Goal: Transaction & Acquisition: Book appointment/travel/reservation

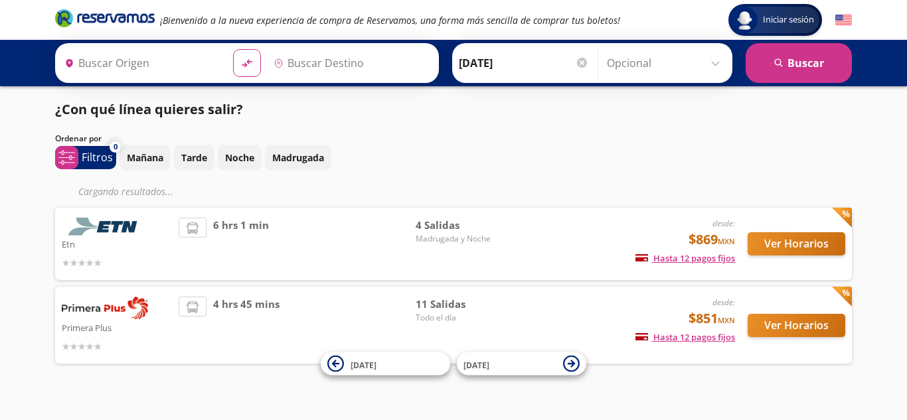
type input "[GEOGRAPHIC_DATA][PERSON_NAME], [GEOGRAPHIC_DATA][PERSON_NAME]"
type input "[GEOGRAPHIC_DATA], [GEOGRAPHIC_DATA]"
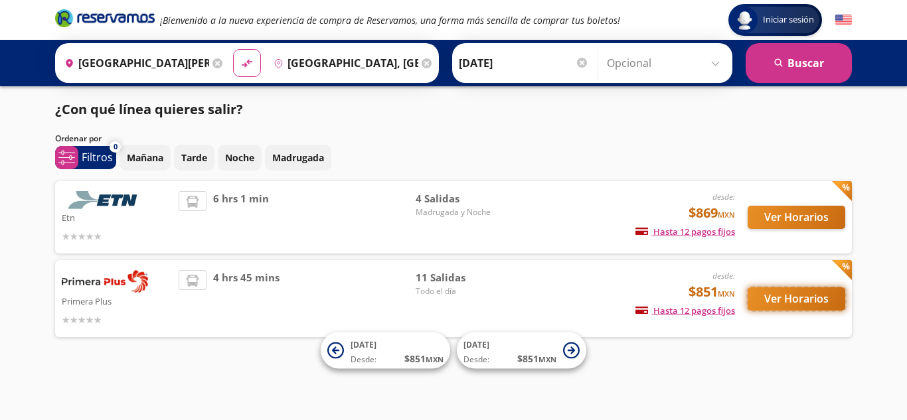
click at [814, 291] on button "Ver Horarios" at bounding box center [796, 298] width 98 height 23
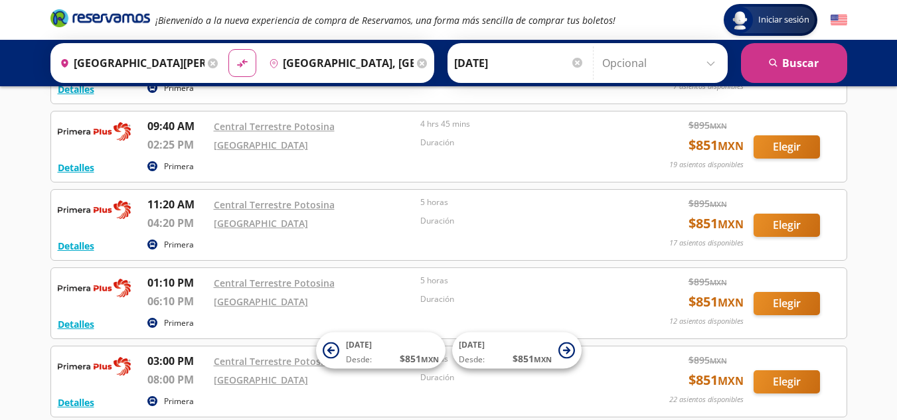
scroll to position [288, 0]
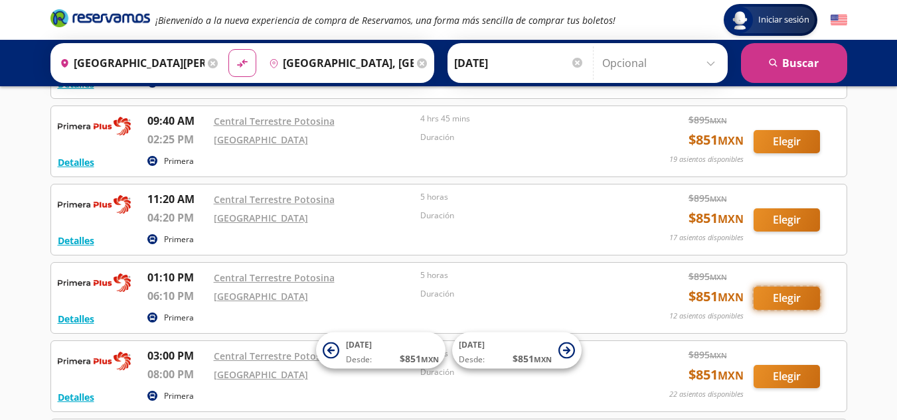
click at [770, 293] on button "Elegir" at bounding box center [786, 298] width 66 height 23
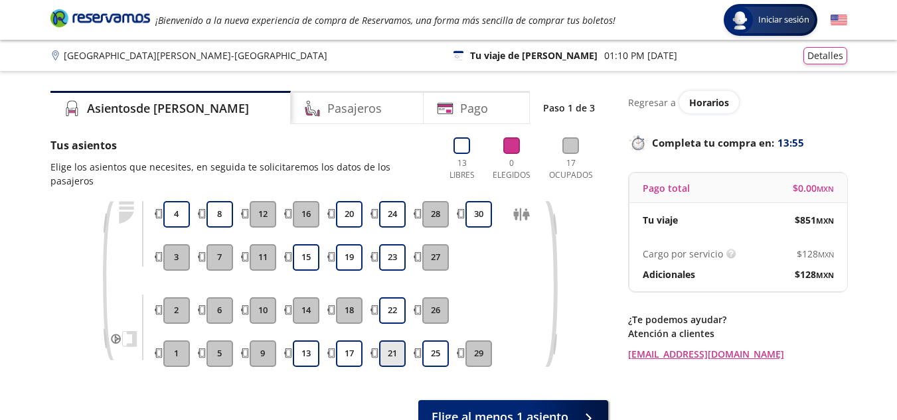
click at [396, 340] on button "21" at bounding box center [392, 353] width 27 height 27
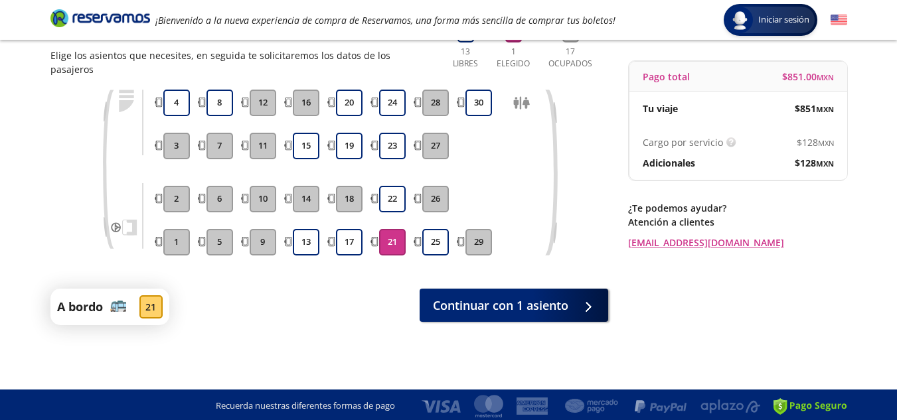
scroll to position [113, 0]
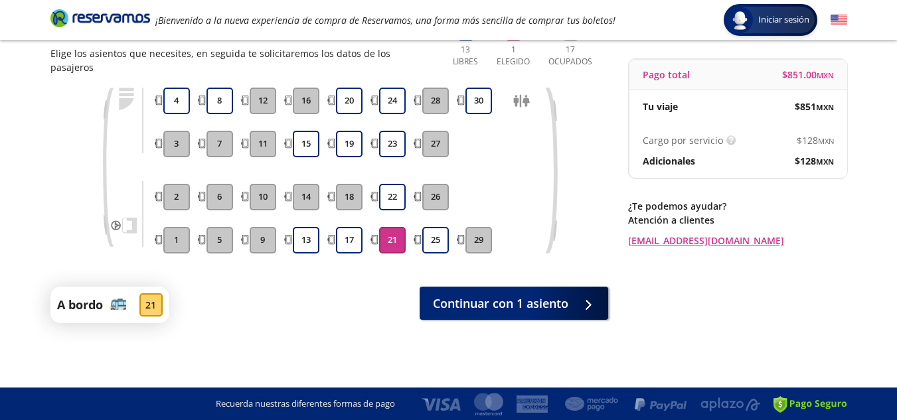
click at [632, 278] on div "Regresar a Horarios Completa tu compra en : 13:52 Pago total $ 851.00 MXN Tu vi…" at bounding box center [737, 155] width 219 height 357
click at [581, 297] on icon at bounding box center [586, 302] width 10 height 10
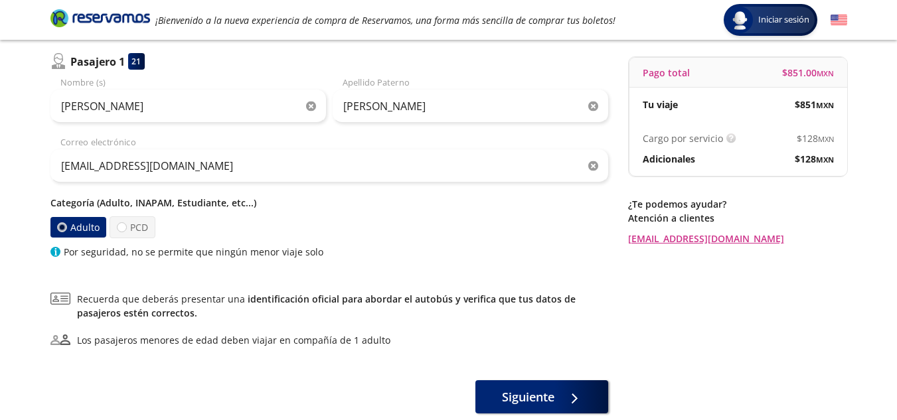
scroll to position [147, 0]
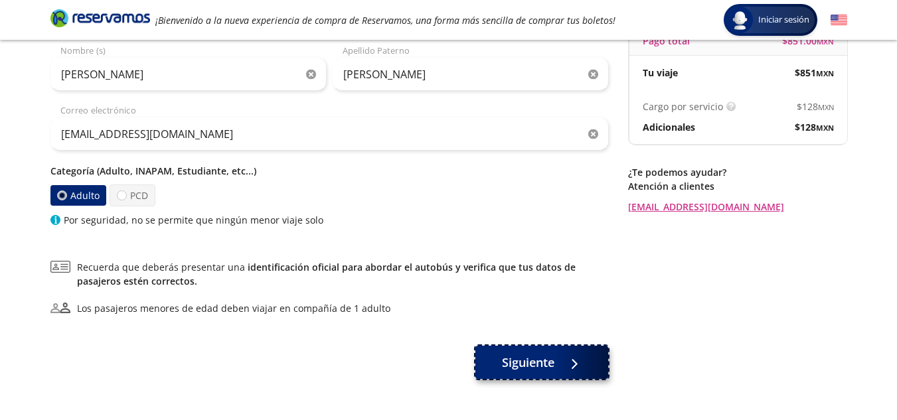
click at [579, 358] on span at bounding box center [574, 362] width 10 height 10
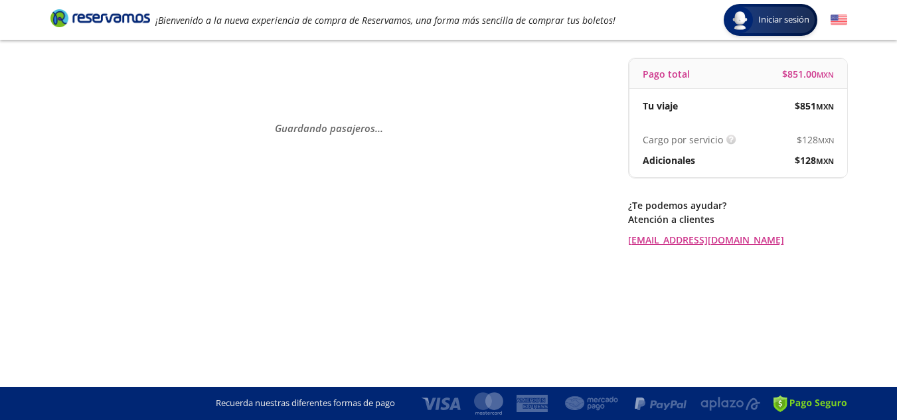
scroll to position [0, 0]
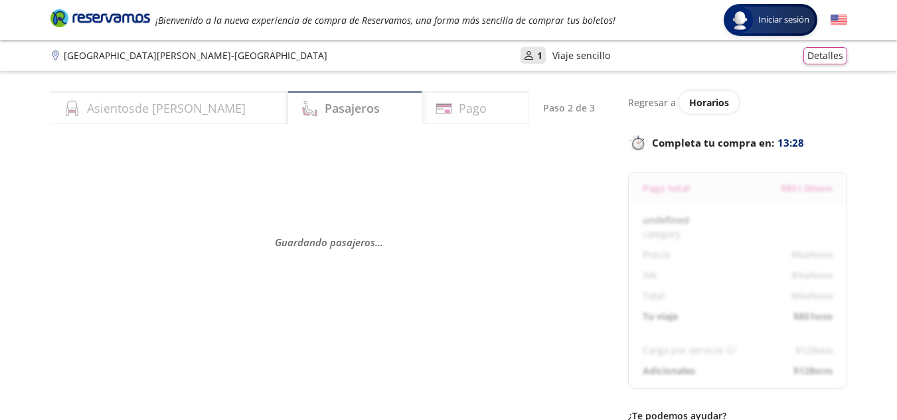
select select "MX"
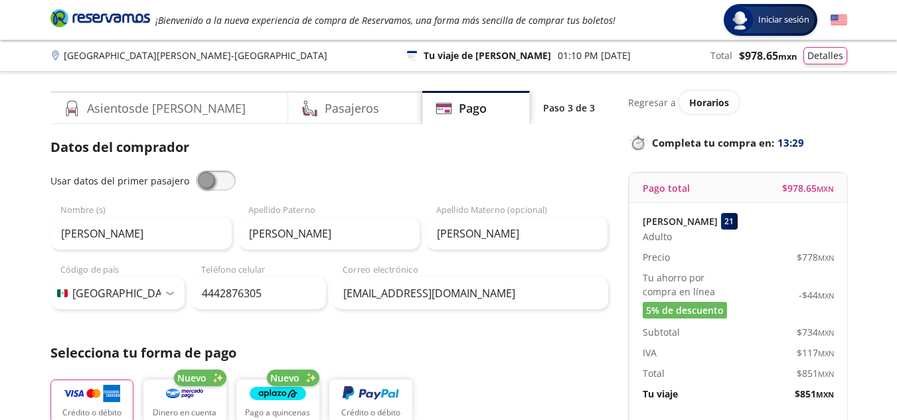
click at [467, 48] on div "[GEOGRAPHIC_DATA][PERSON_NAME] - [GEOGRAPHIC_DATA] 126 Tu viaje de ida 01:10 PM…" at bounding box center [448, 55] width 796 height 17
click at [828, 61] on button "Detalles" at bounding box center [825, 53] width 44 height 17
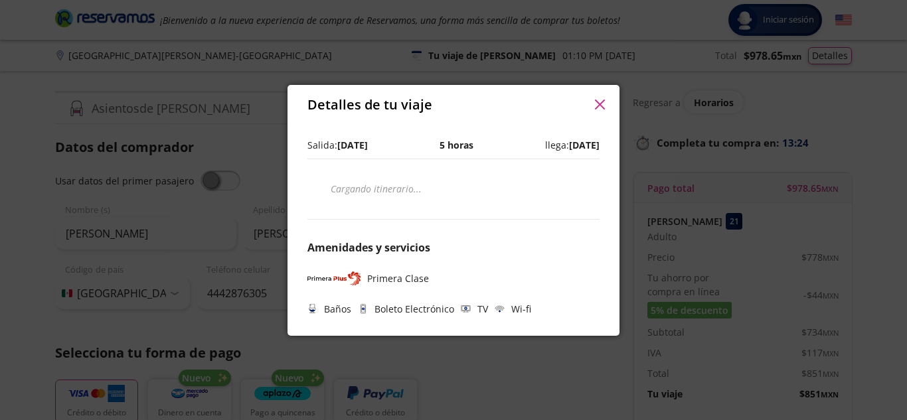
click at [598, 102] on icon "button" at bounding box center [600, 105] width 10 height 10
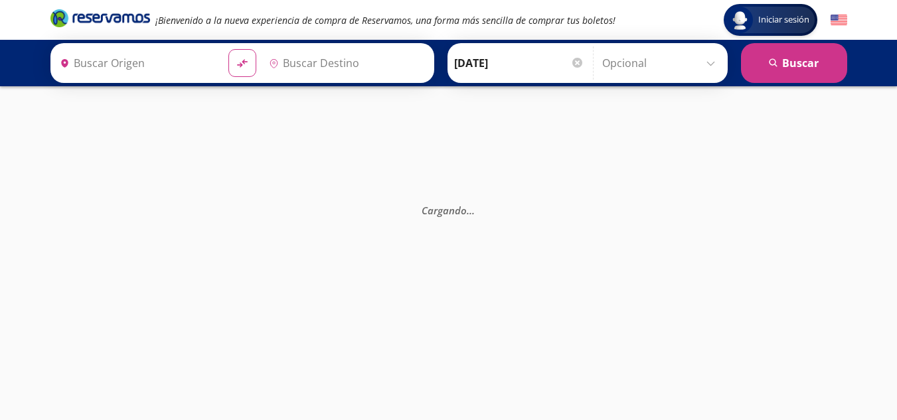
type input "[GEOGRAPHIC_DATA][PERSON_NAME], [GEOGRAPHIC_DATA][PERSON_NAME]"
type input "[GEOGRAPHIC_DATA], [GEOGRAPHIC_DATA]"
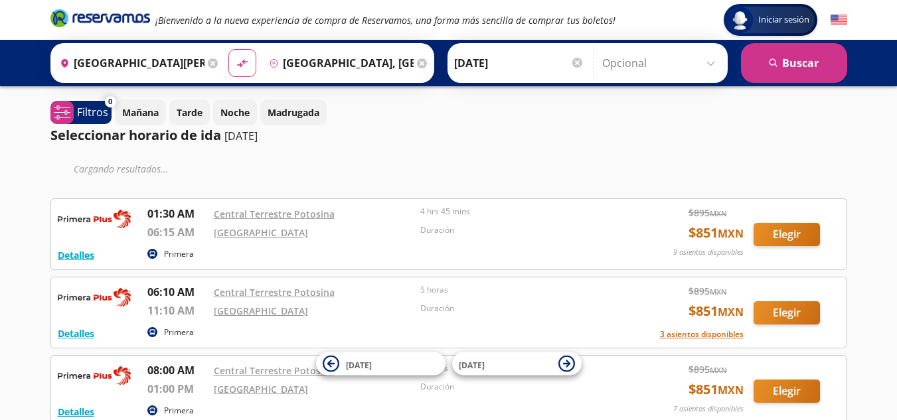
click at [688, 62] on input "Opcional" at bounding box center [661, 62] width 119 height 33
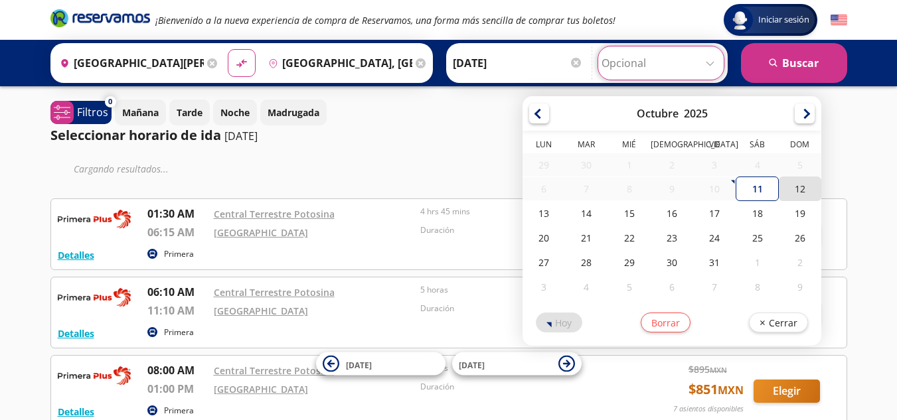
click at [798, 184] on div "12" at bounding box center [799, 189] width 42 height 25
type input "[DATE]"
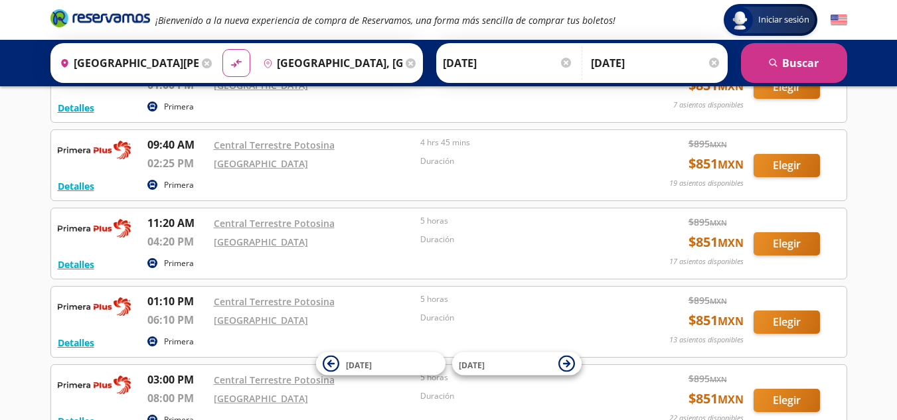
scroll to position [344, 0]
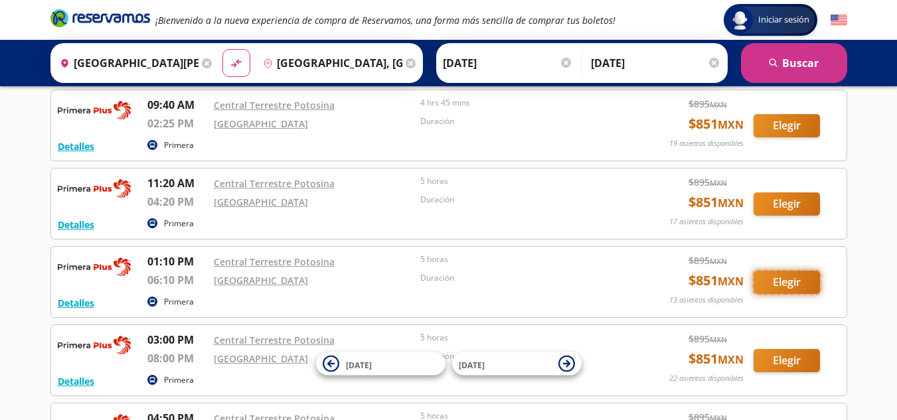
click at [782, 287] on button "Elegir" at bounding box center [786, 282] width 66 height 23
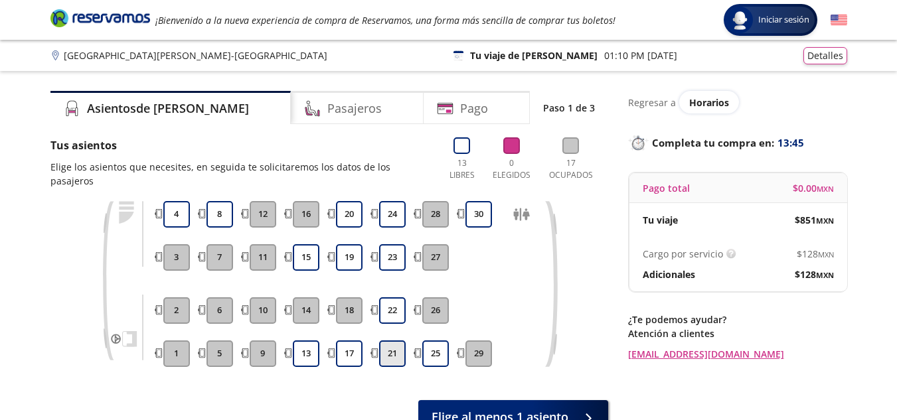
click at [383, 340] on button "21" at bounding box center [392, 353] width 27 height 27
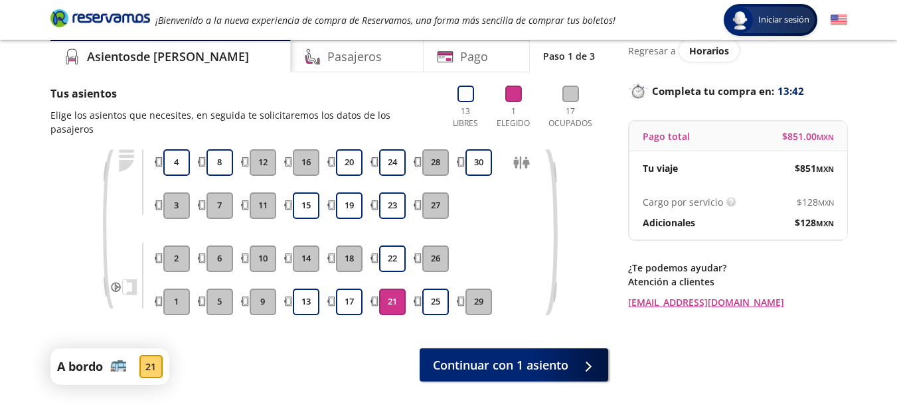
scroll to position [67, 0]
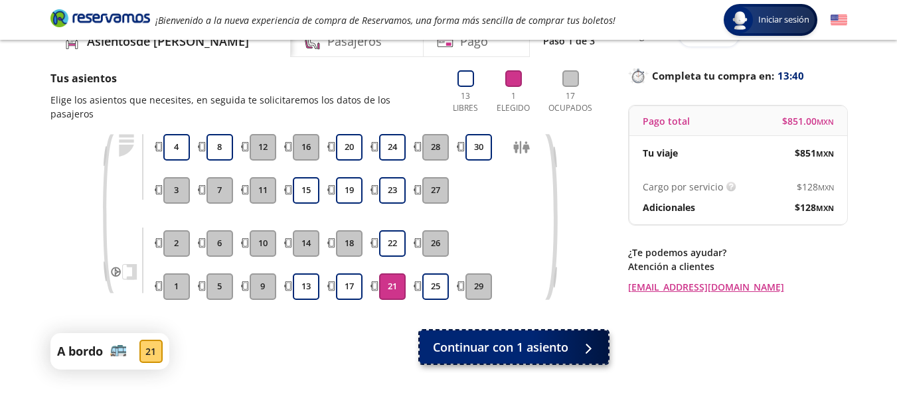
click at [555, 340] on span "Continuar con 1 asiento" at bounding box center [500, 347] width 135 height 18
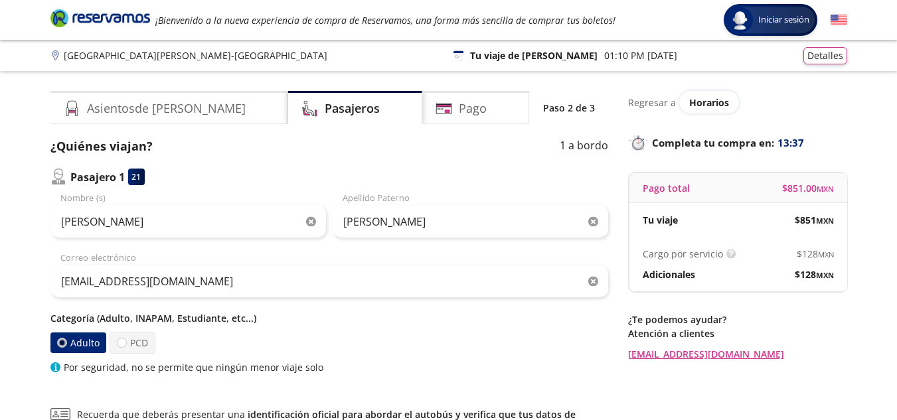
scroll to position [117, 0]
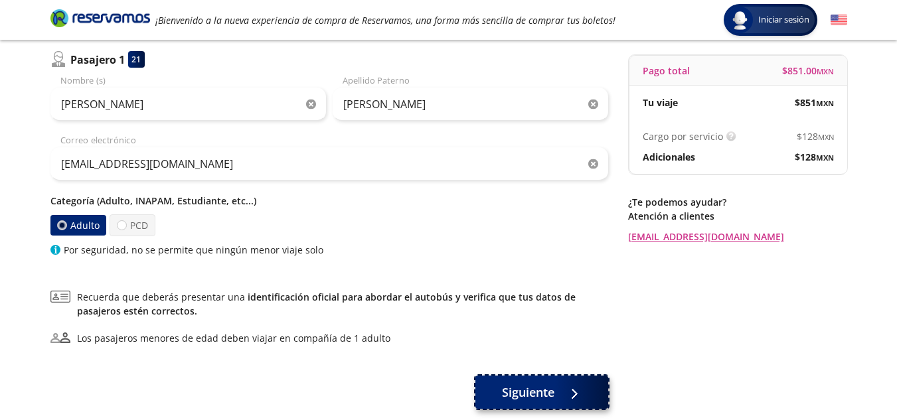
click at [535, 406] on button "Siguiente" at bounding box center [541, 392] width 133 height 33
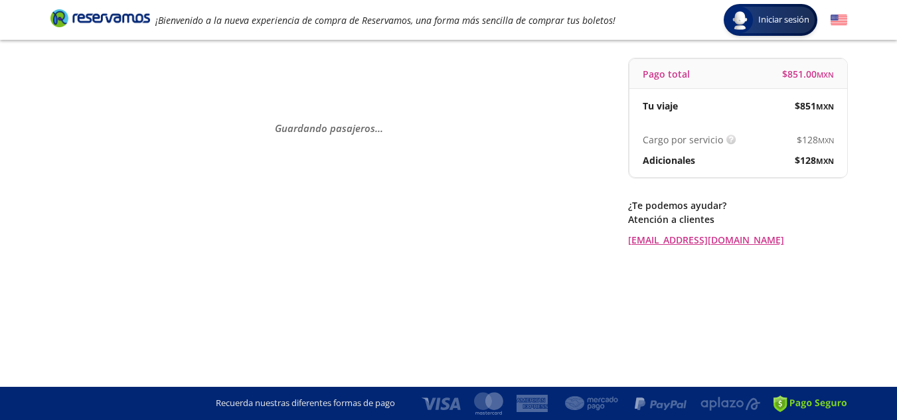
scroll to position [0, 0]
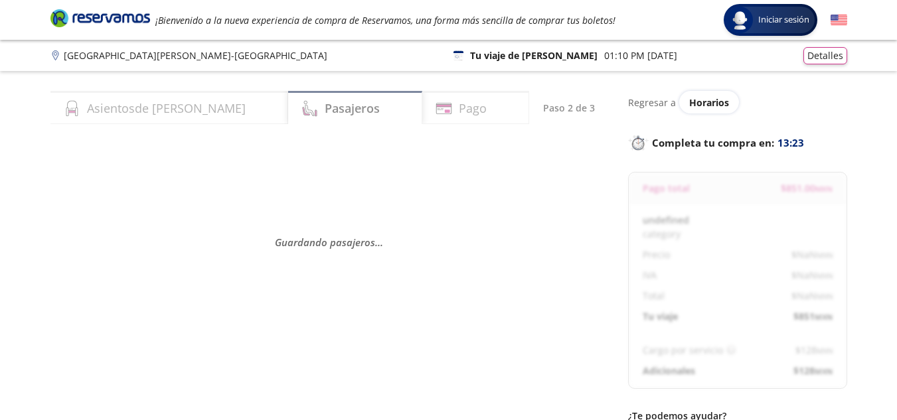
select select "MX"
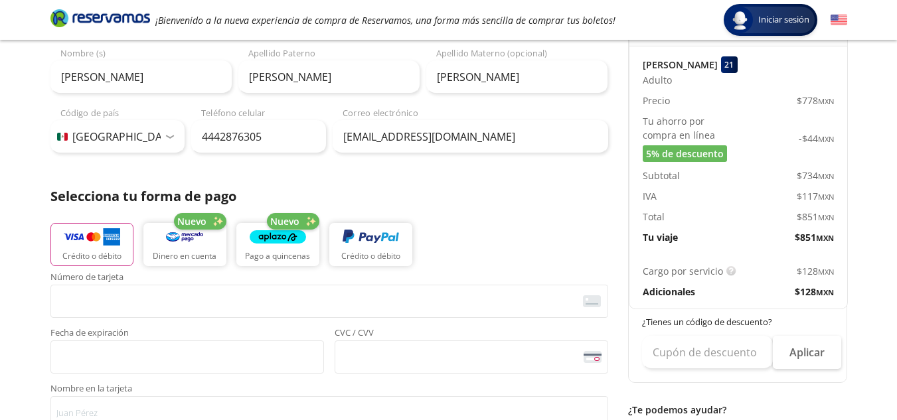
scroll to position [219, 0]
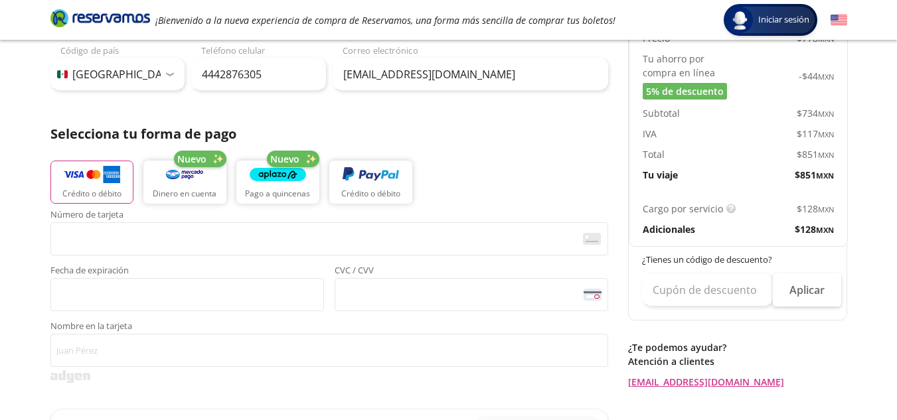
click at [599, 19] on em "¡Bienvenido a la nueva experiencia de compra de Reservamos, una forma más senci…" at bounding box center [385, 20] width 460 height 13
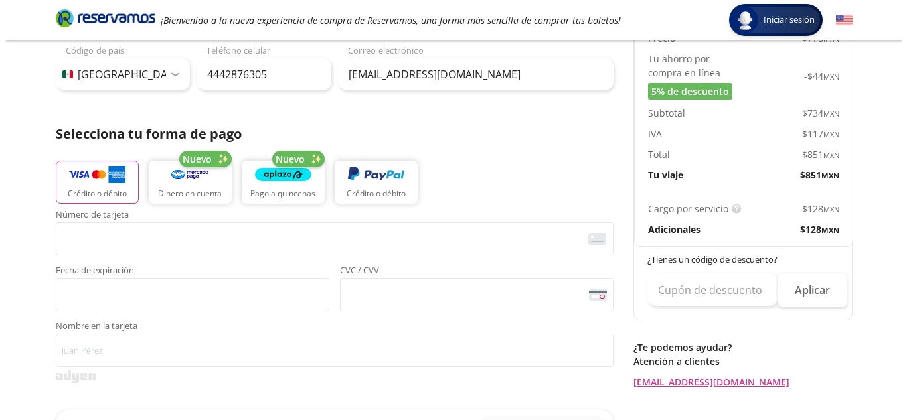
scroll to position [0, 0]
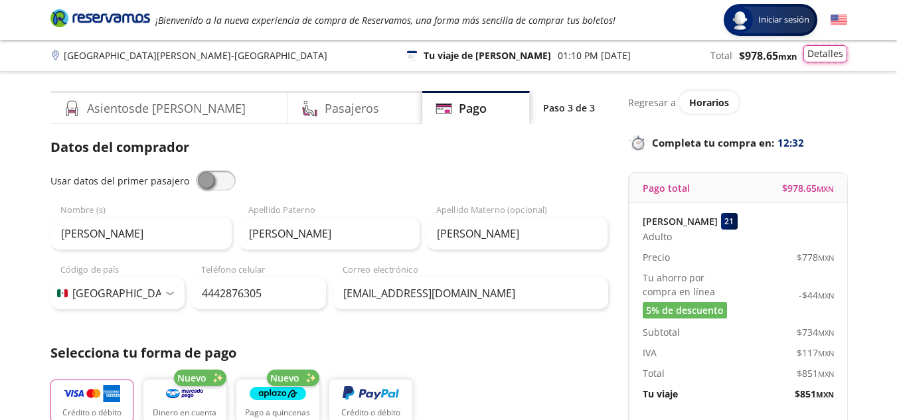
click at [824, 51] on button "Detalles" at bounding box center [825, 53] width 44 height 17
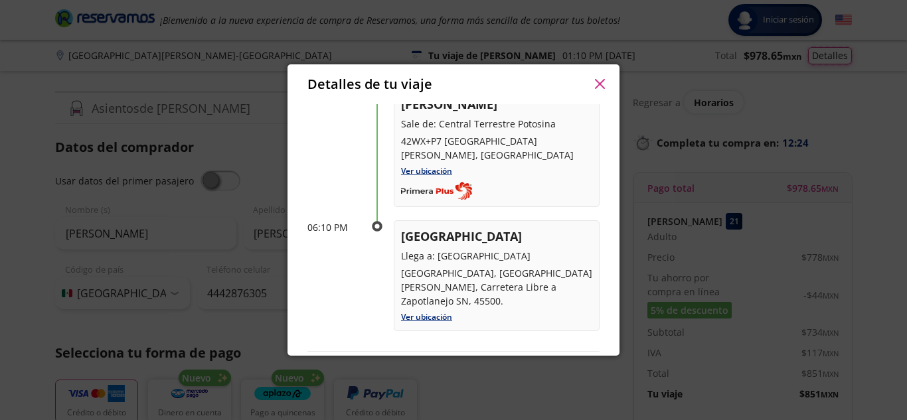
scroll to position [92, 0]
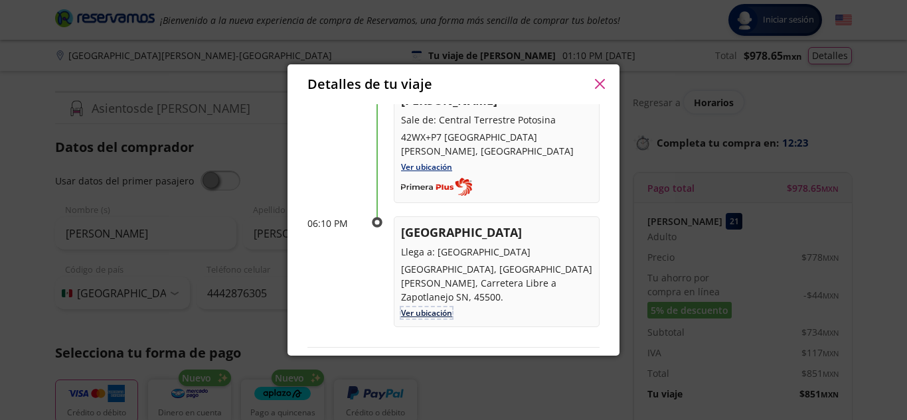
click at [433, 307] on link "Ver ubicación" at bounding box center [426, 312] width 51 height 11
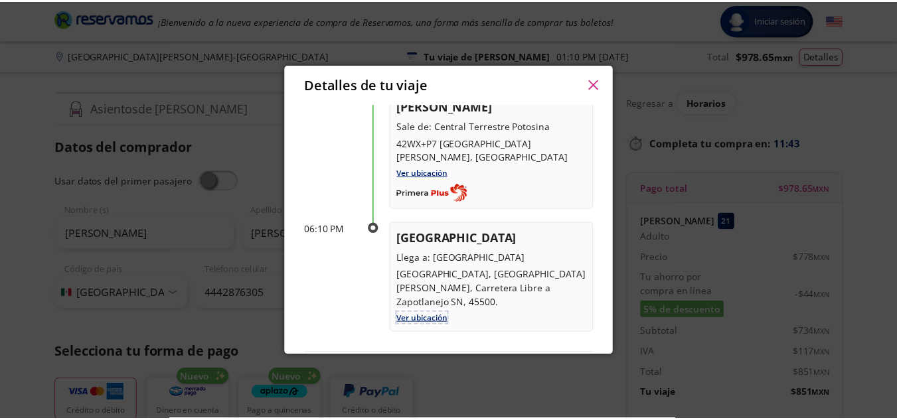
scroll to position [0, 0]
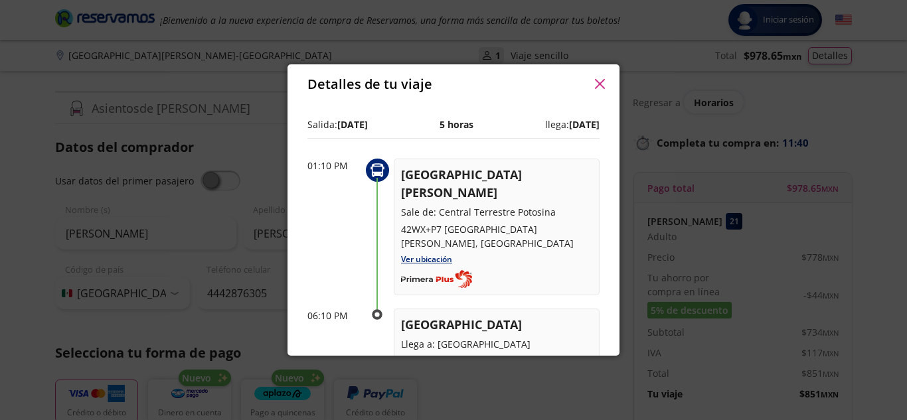
click at [598, 89] on icon "button" at bounding box center [600, 84] width 10 height 10
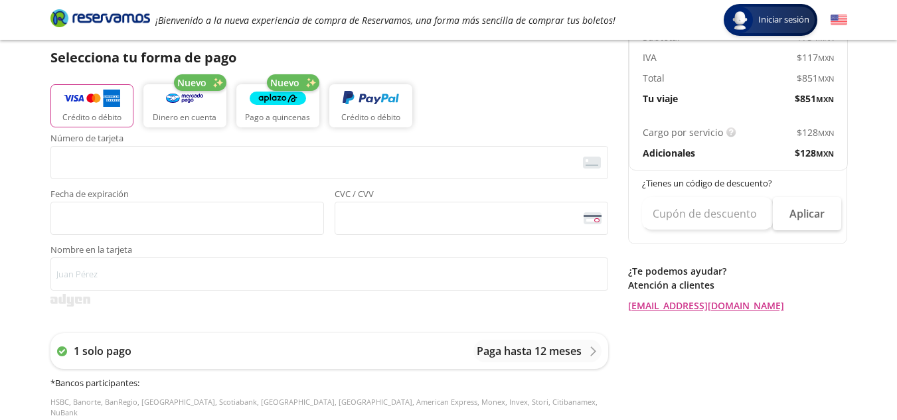
scroll to position [323, 0]
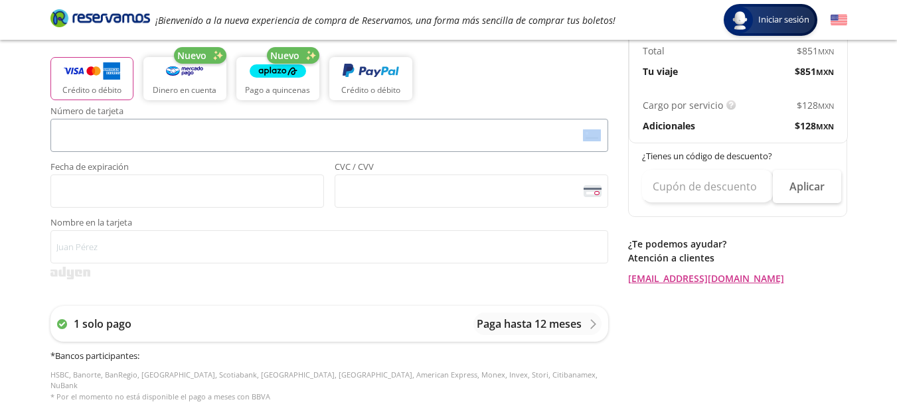
drag, startPoint x: 250, startPoint y: 117, endPoint x: 247, endPoint y: 125, distance: 8.4
click at [188, 8] on div "Group 9 Created with Sketch. Pago [GEOGRAPHIC_DATA][PERSON_NAME] - [GEOGRAPHIC_…" at bounding box center [448, 227] width 897 height 1100
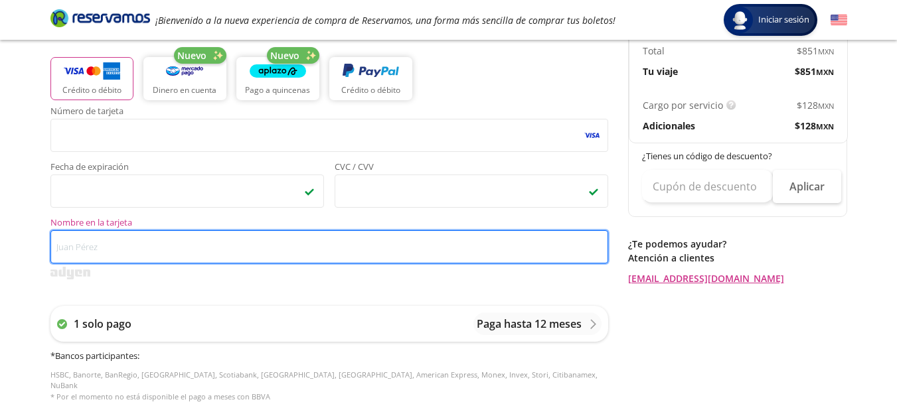
click at [300, 252] on input "Nombre en la tarjeta" at bounding box center [328, 246] width 557 height 33
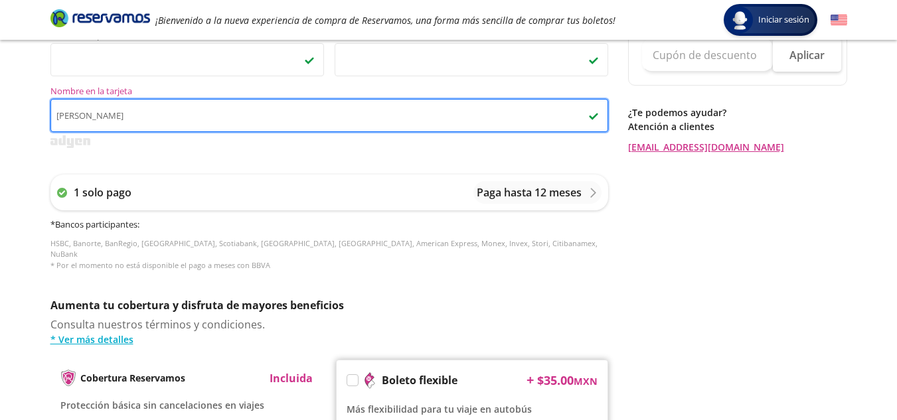
scroll to position [669, 0]
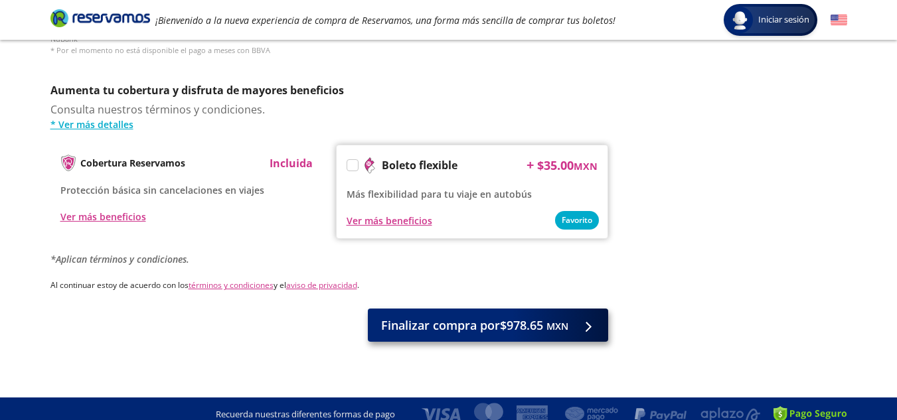
type input "[PERSON_NAME]"
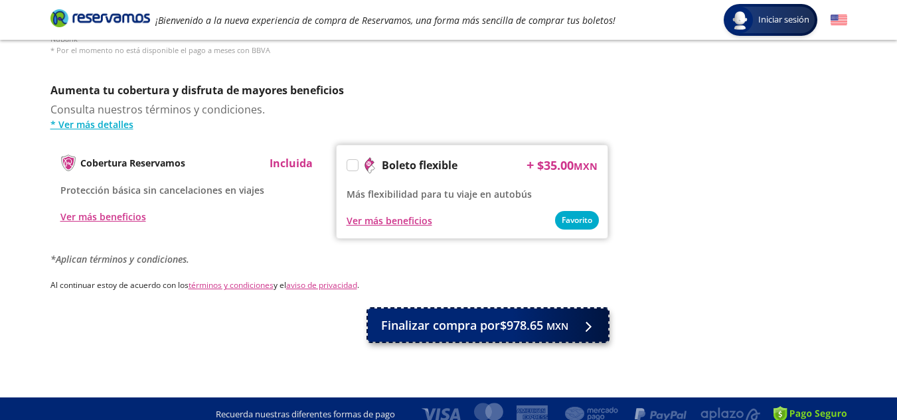
click at [469, 325] on button "Finalizar compra por $978.65 MXN" at bounding box center [488, 325] width 240 height 33
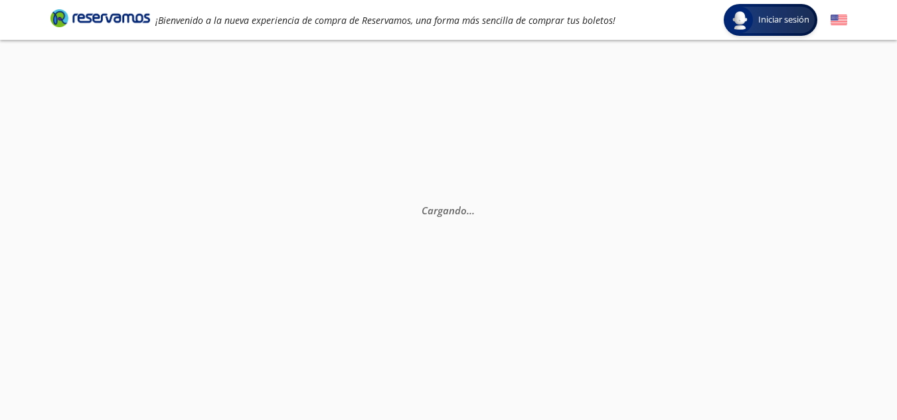
scroll to position [0, 0]
select select "MX"
